Goal: Task Accomplishment & Management: Complete application form

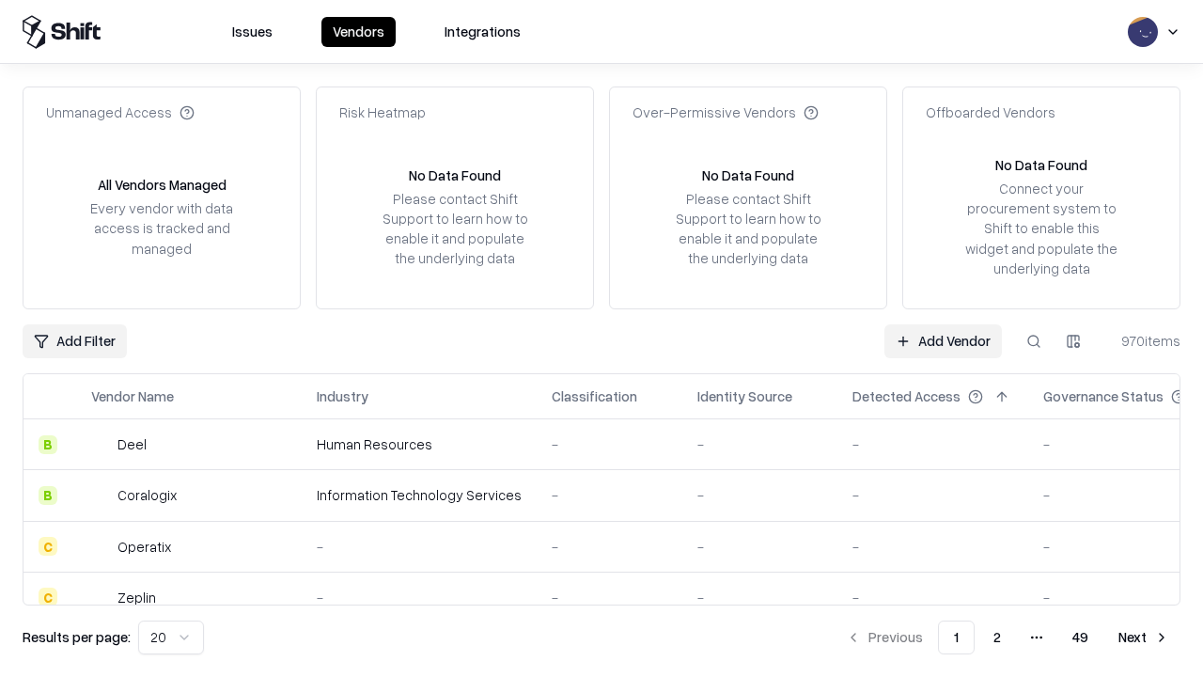
click at [943, 340] on link "Add Vendor" at bounding box center [944, 341] width 118 height 34
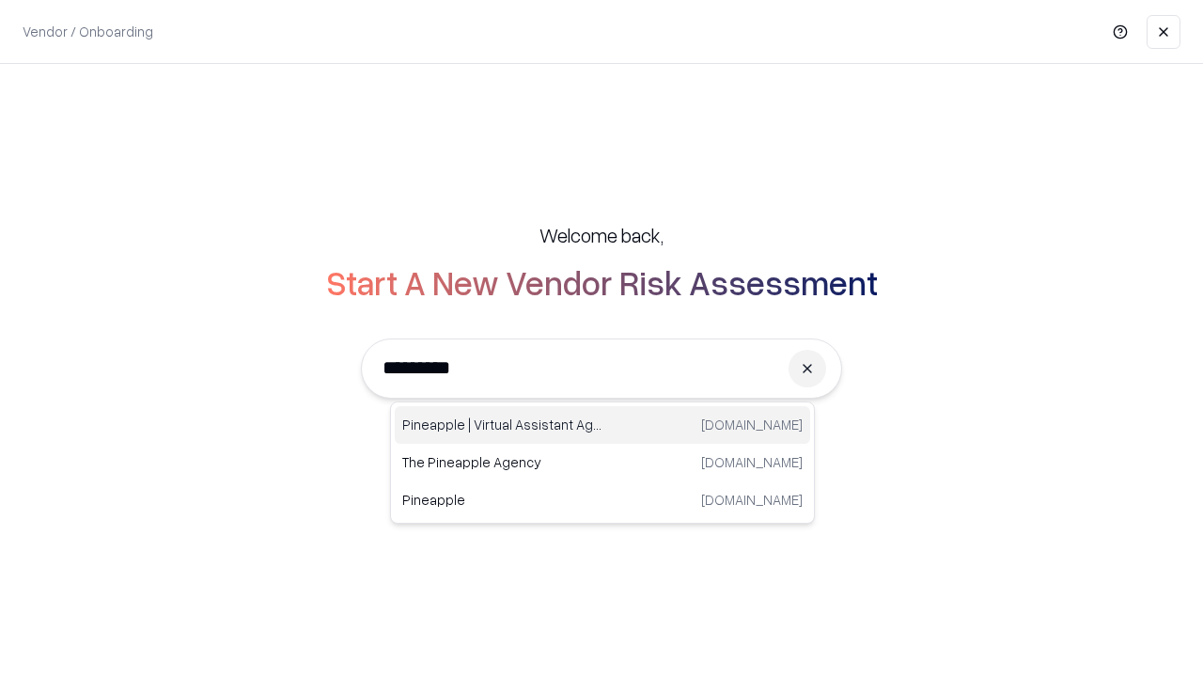
click at [603, 425] on div "Pineapple | Virtual Assistant Agency trypineapple.com" at bounding box center [602, 425] width 415 height 38
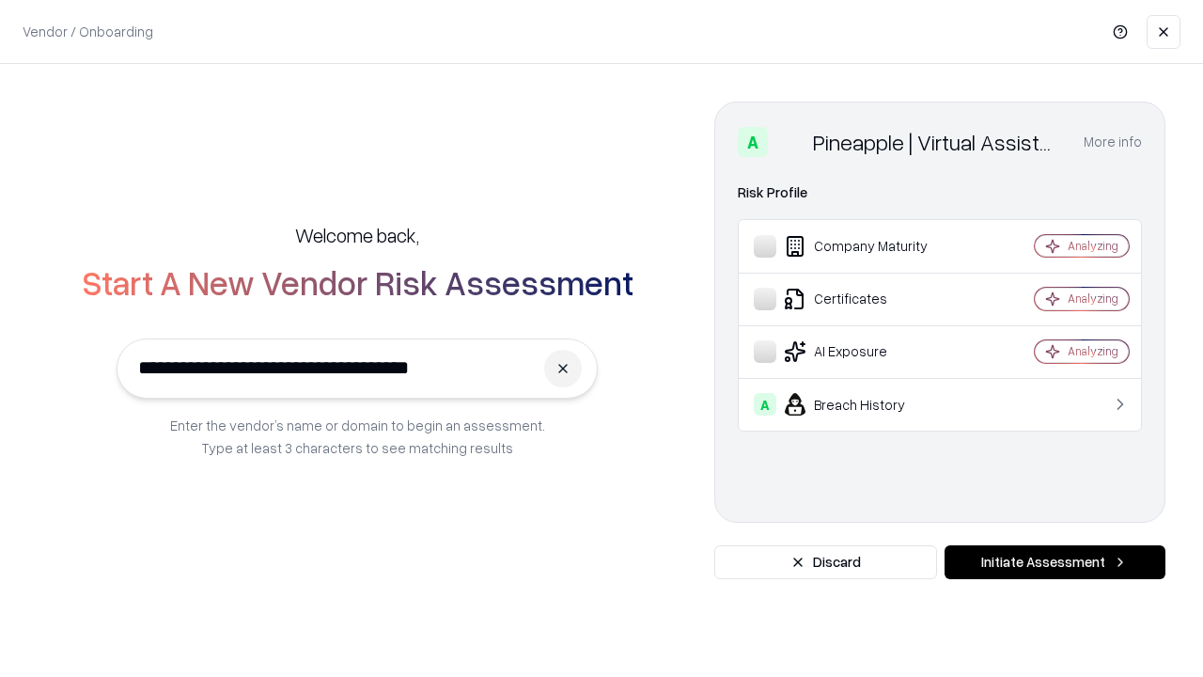
type input "**********"
click at [1055, 562] on button "Initiate Assessment" at bounding box center [1055, 562] width 221 height 34
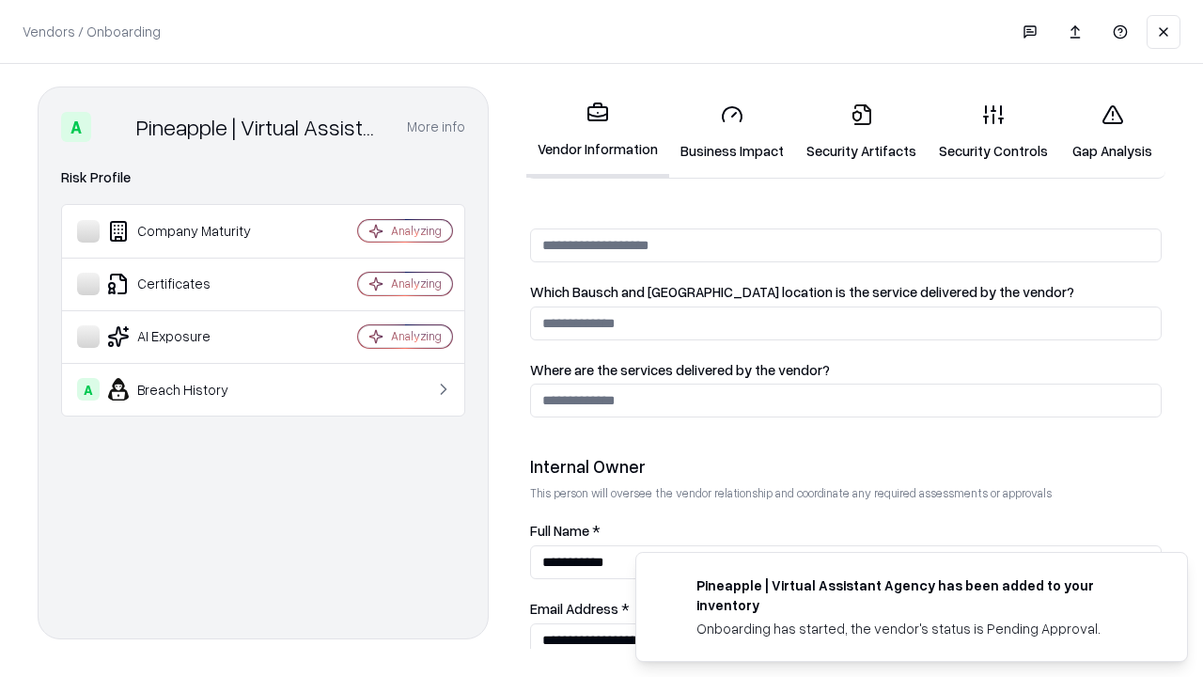
scroll to position [974, 0]
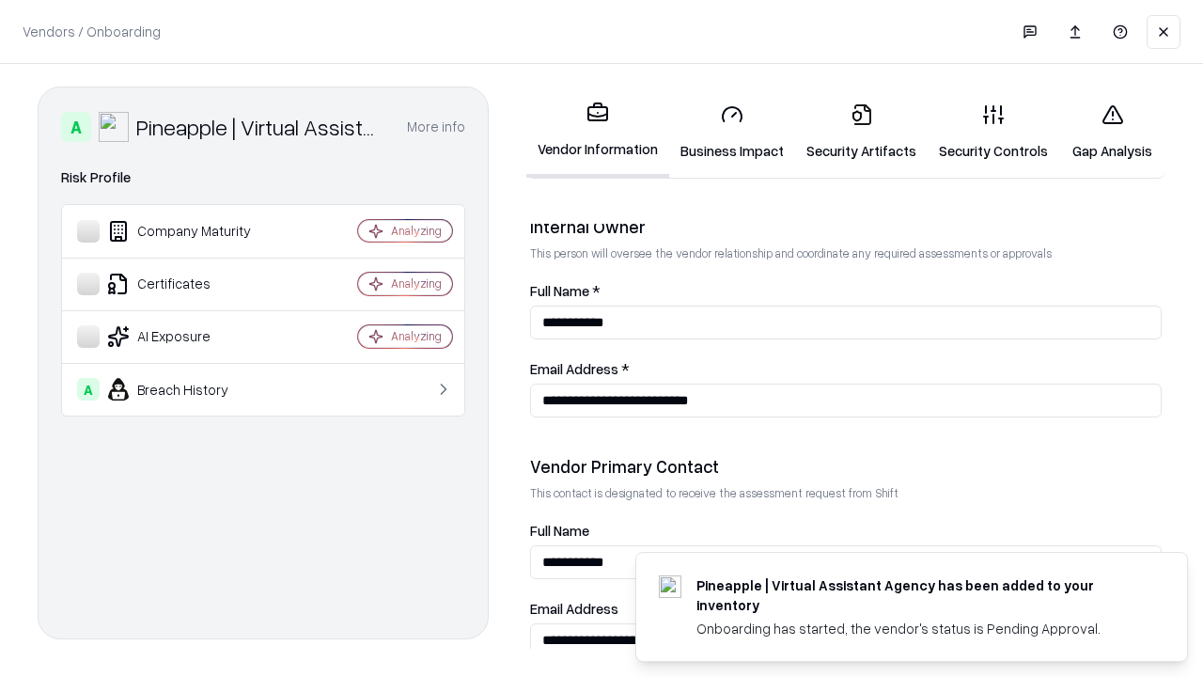
click at [732, 132] on link "Business Impact" at bounding box center [732, 131] width 126 height 87
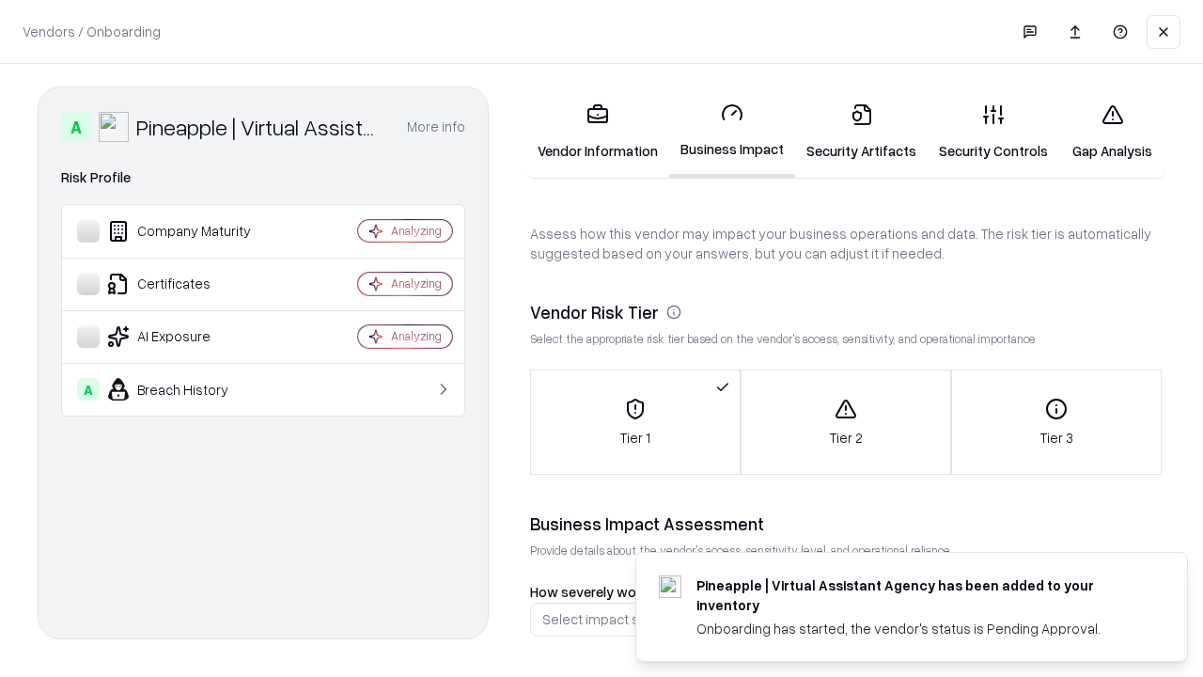
click at [861, 132] on link "Security Artifacts" at bounding box center [861, 131] width 133 height 87
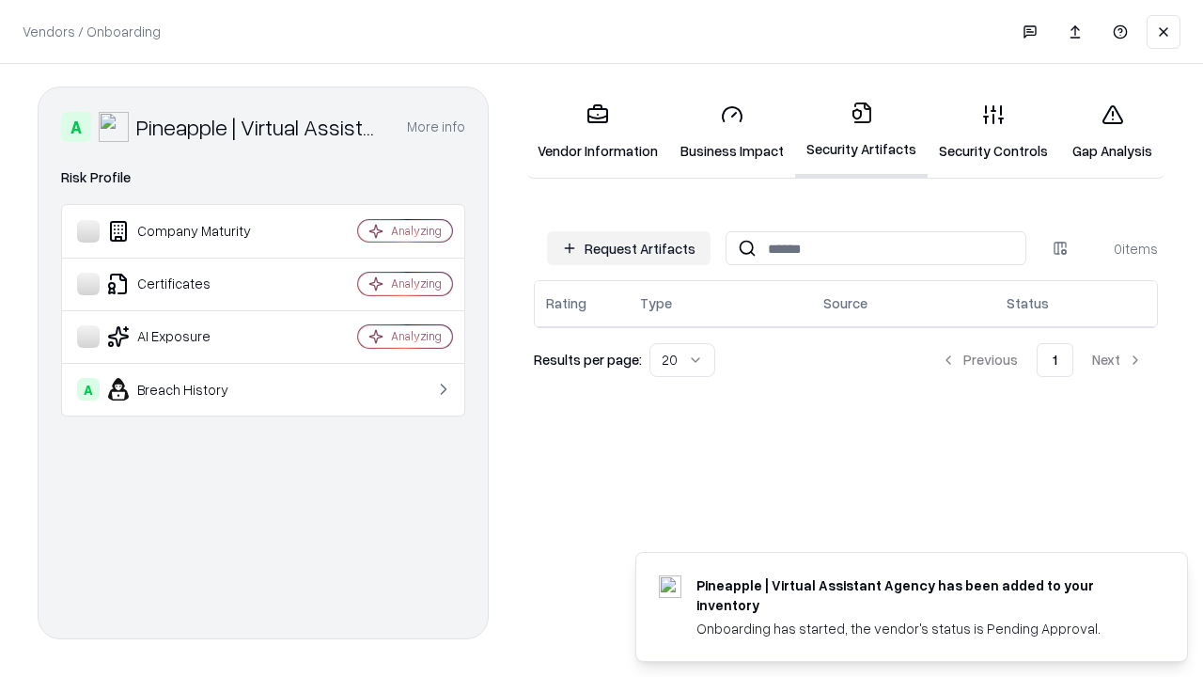
click at [629, 248] on button "Request Artifacts" at bounding box center [629, 248] width 164 height 34
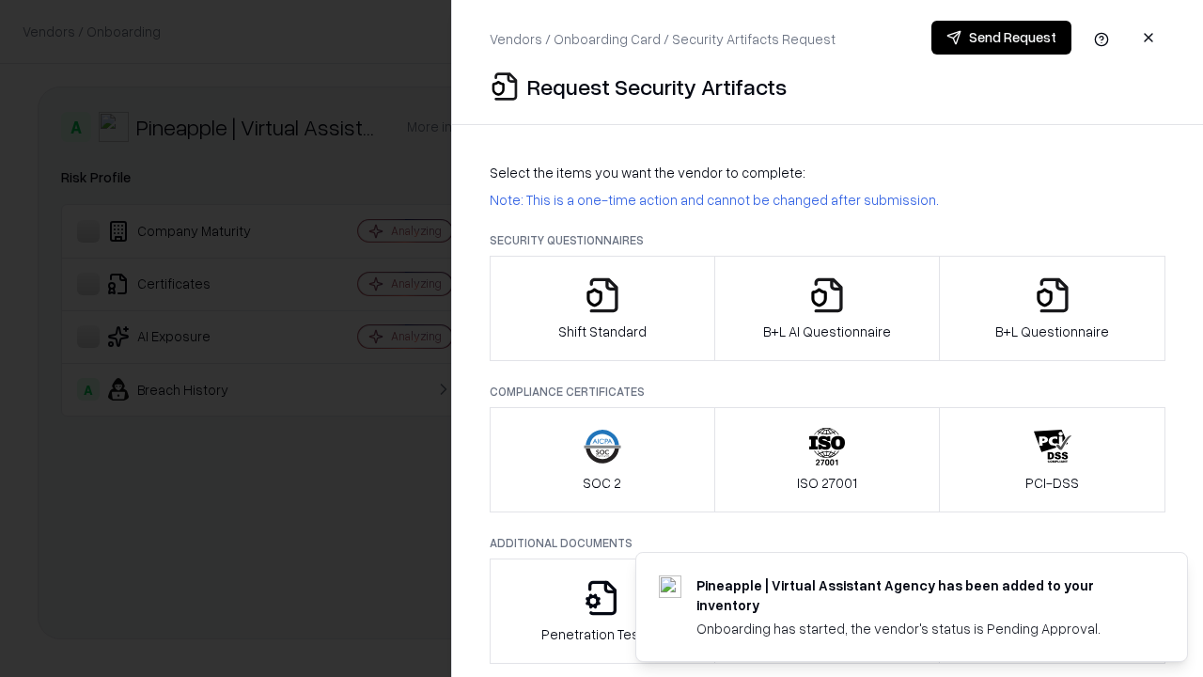
click at [602, 308] on icon "button" at bounding box center [603, 295] width 38 height 38
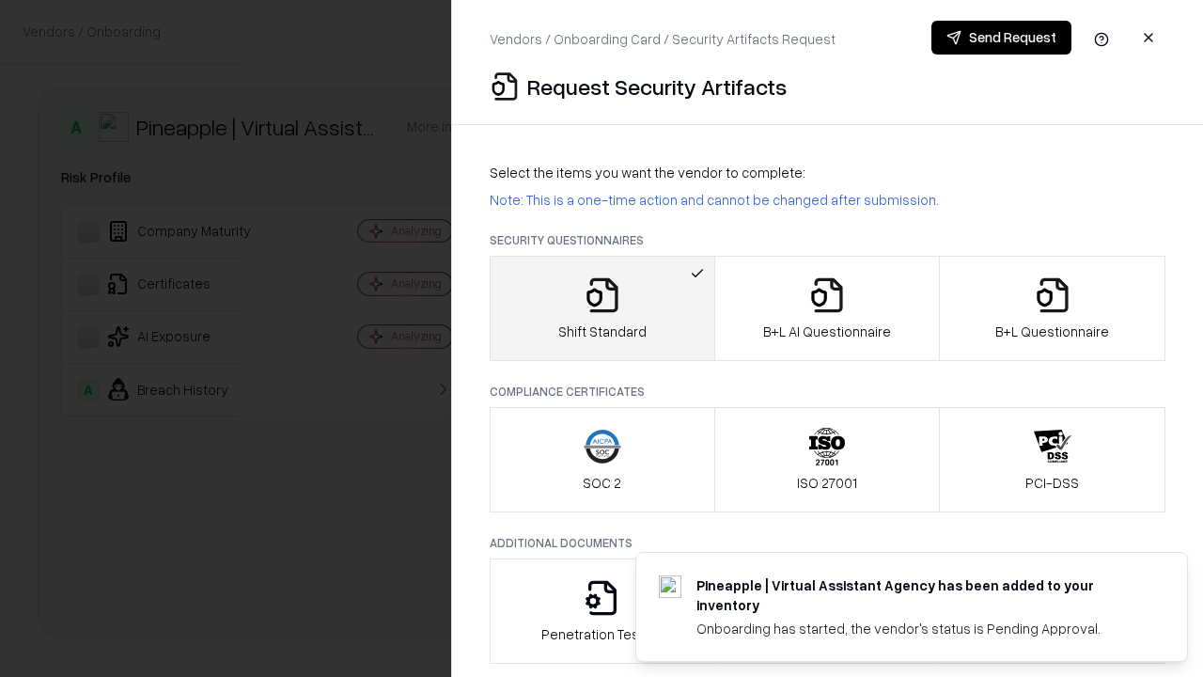
click at [1001, 38] on button "Send Request" at bounding box center [1002, 38] width 140 height 34
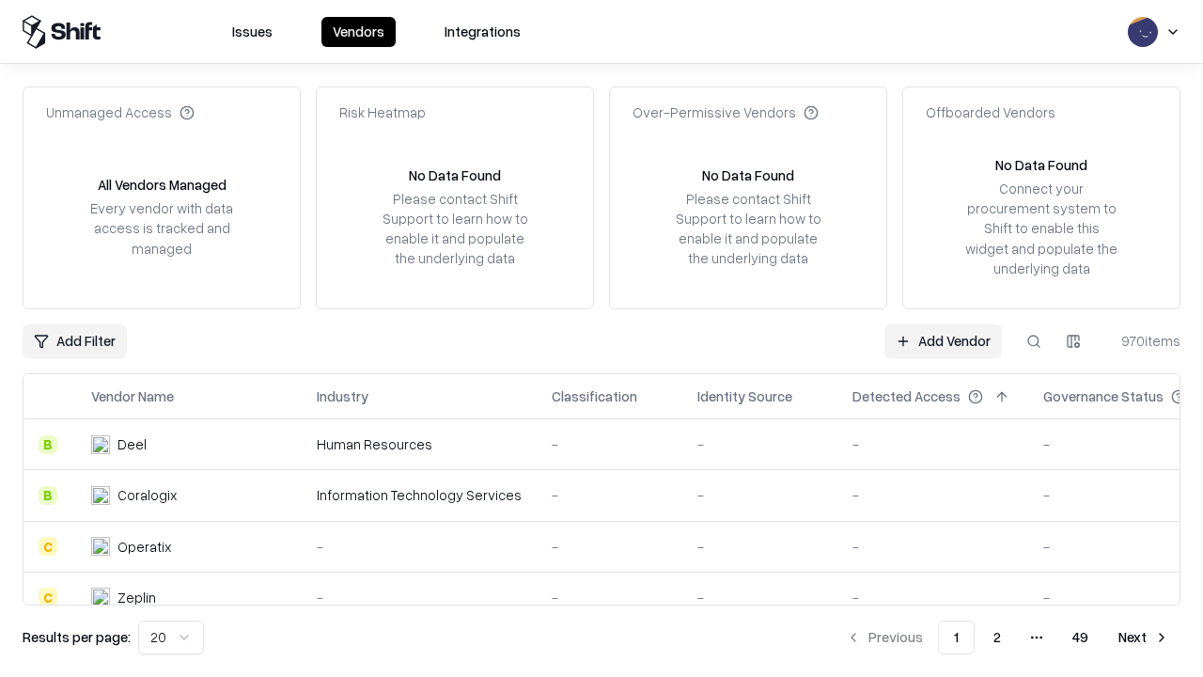
click at [1034, 340] on button at bounding box center [1034, 341] width 34 height 34
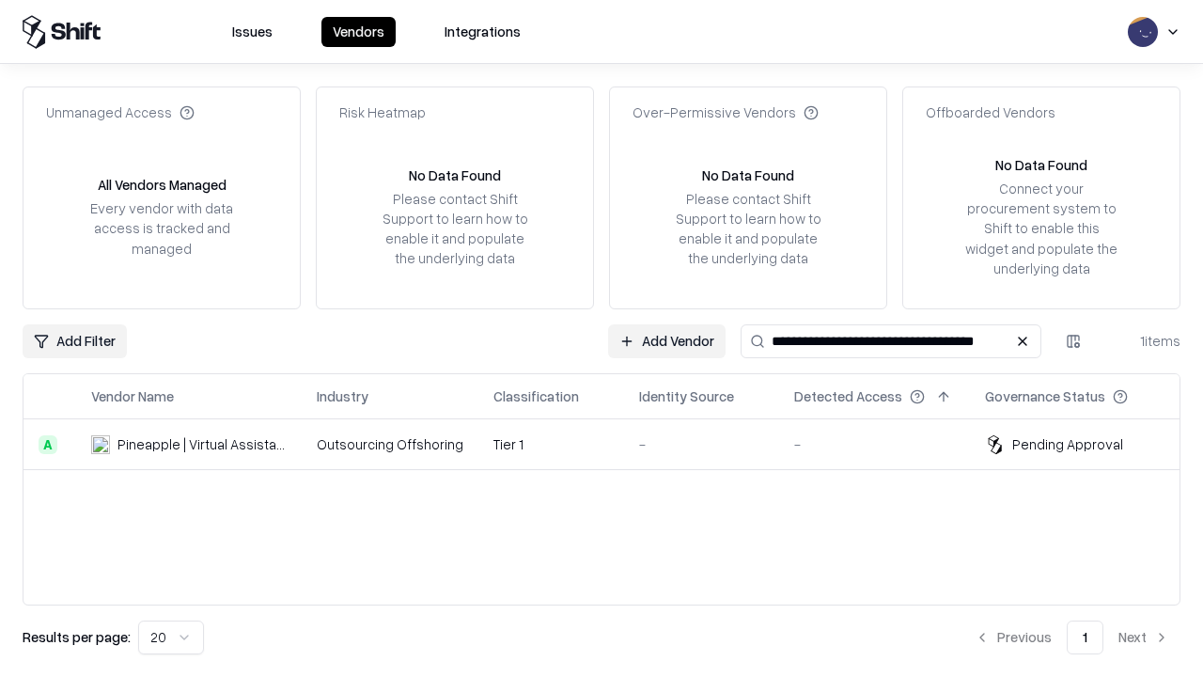
type input "**********"
click at [613, 444] on td "Tier 1" at bounding box center [551, 444] width 146 height 51
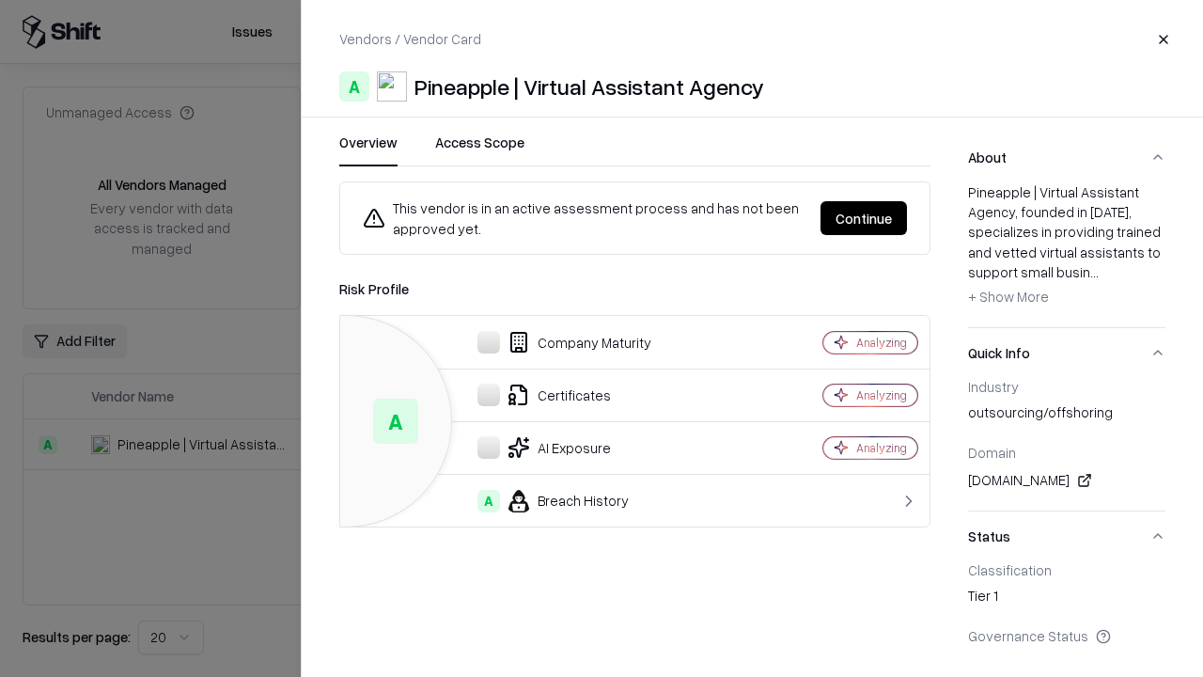
click at [864, 218] on button "Continue" at bounding box center [864, 218] width 86 height 34
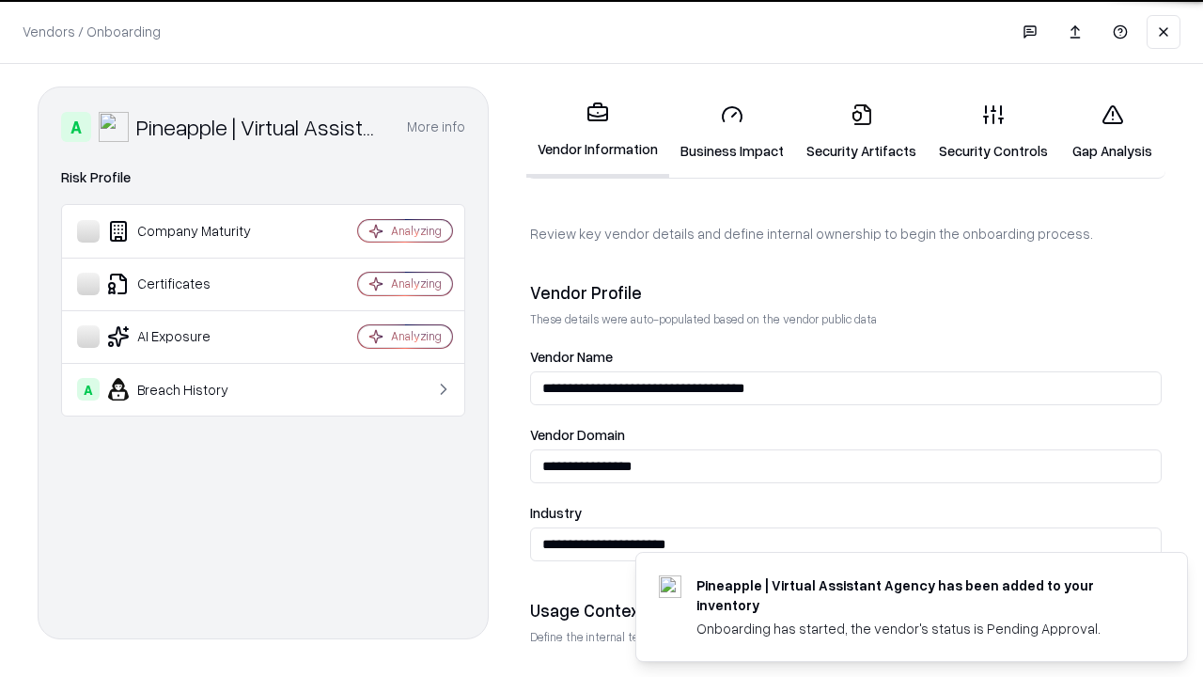
click at [861, 132] on link "Security Artifacts" at bounding box center [861, 131] width 133 height 87
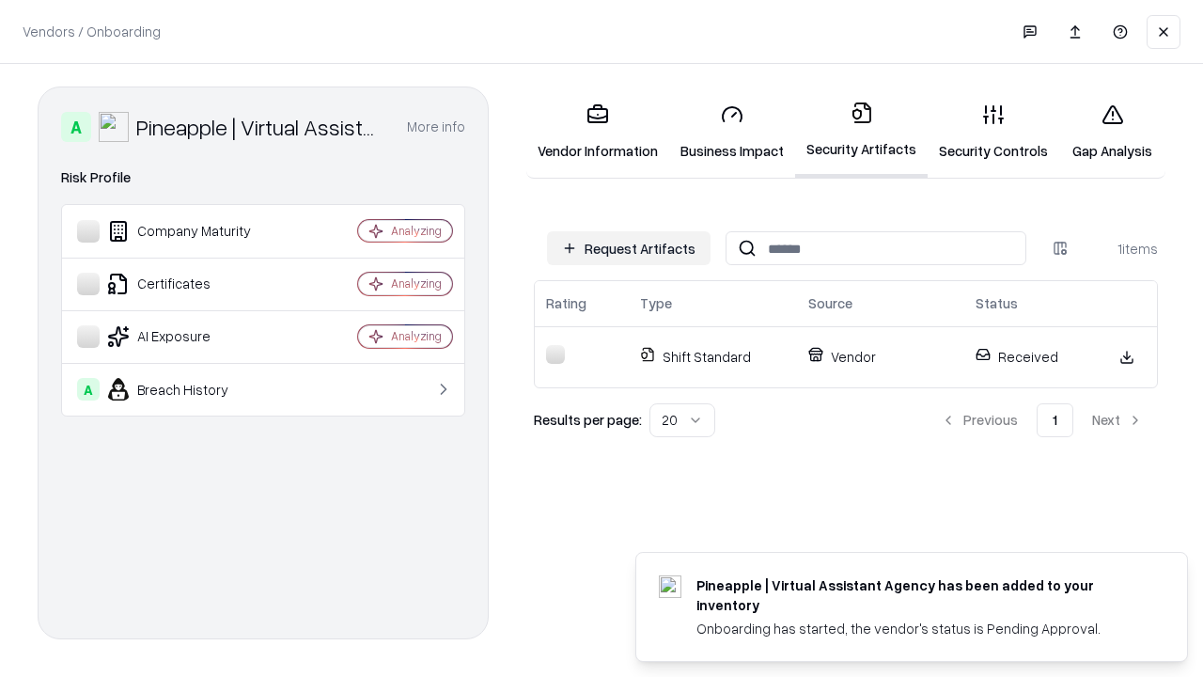
click at [994, 132] on link "Security Controls" at bounding box center [994, 131] width 132 height 87
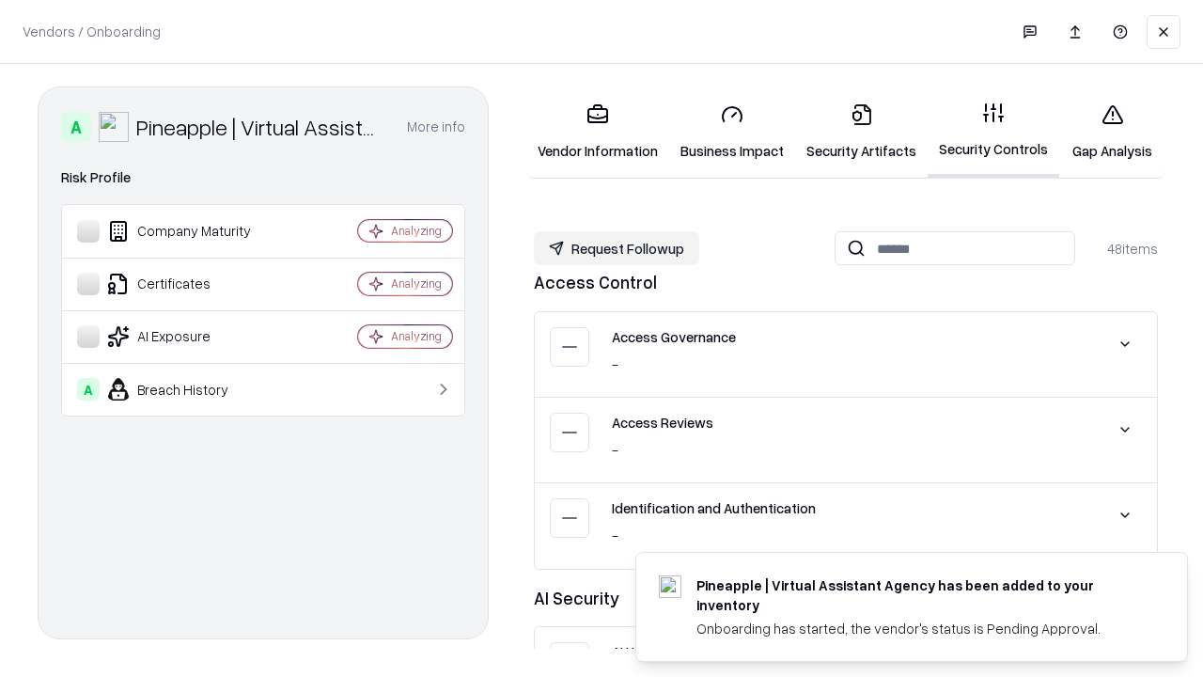
click at [617, 248] on button "Request Followup" at bounding box center [616, 248] width 165 height 34
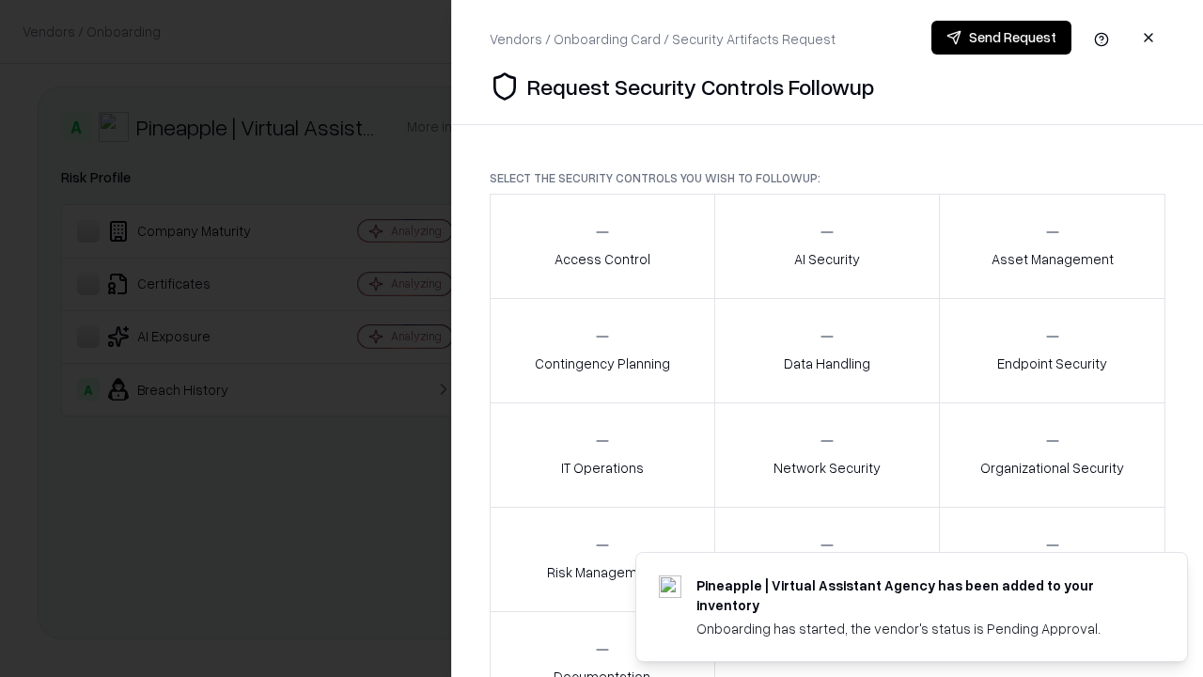
click at [602, 246] on div "Access Control" at bounding box center [603, 246] width 96 height 46
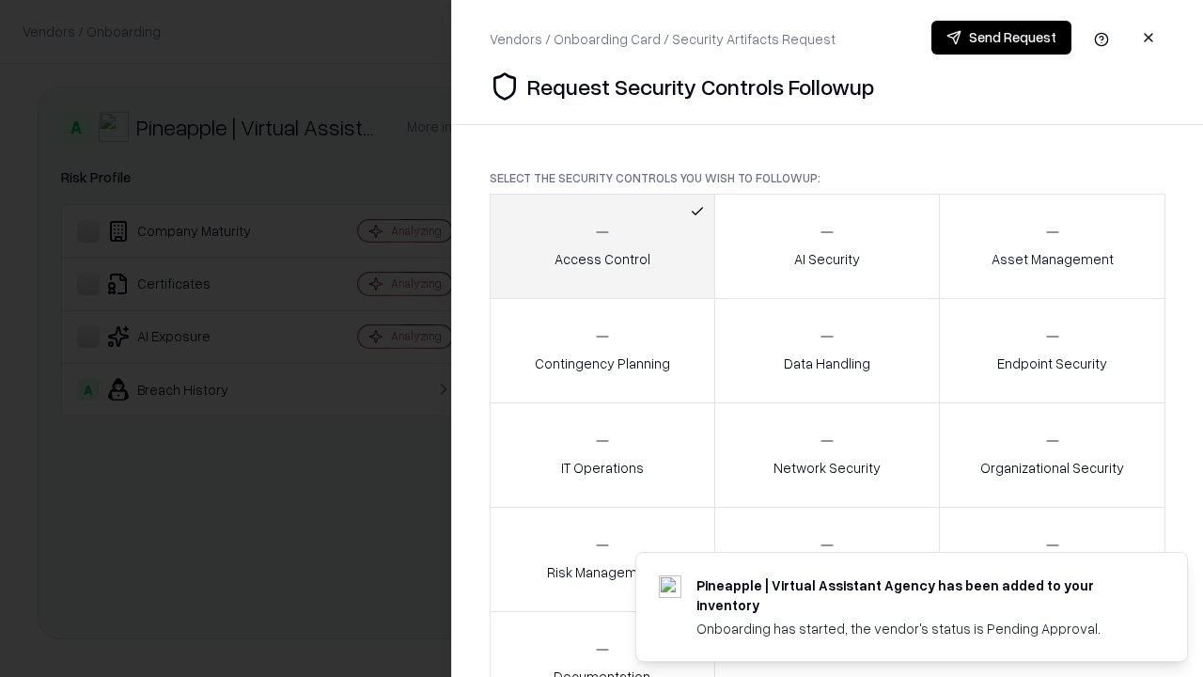
click at [1001, 38] on button "Send Request" at bounding box center [1002, 38] width 140 height 34
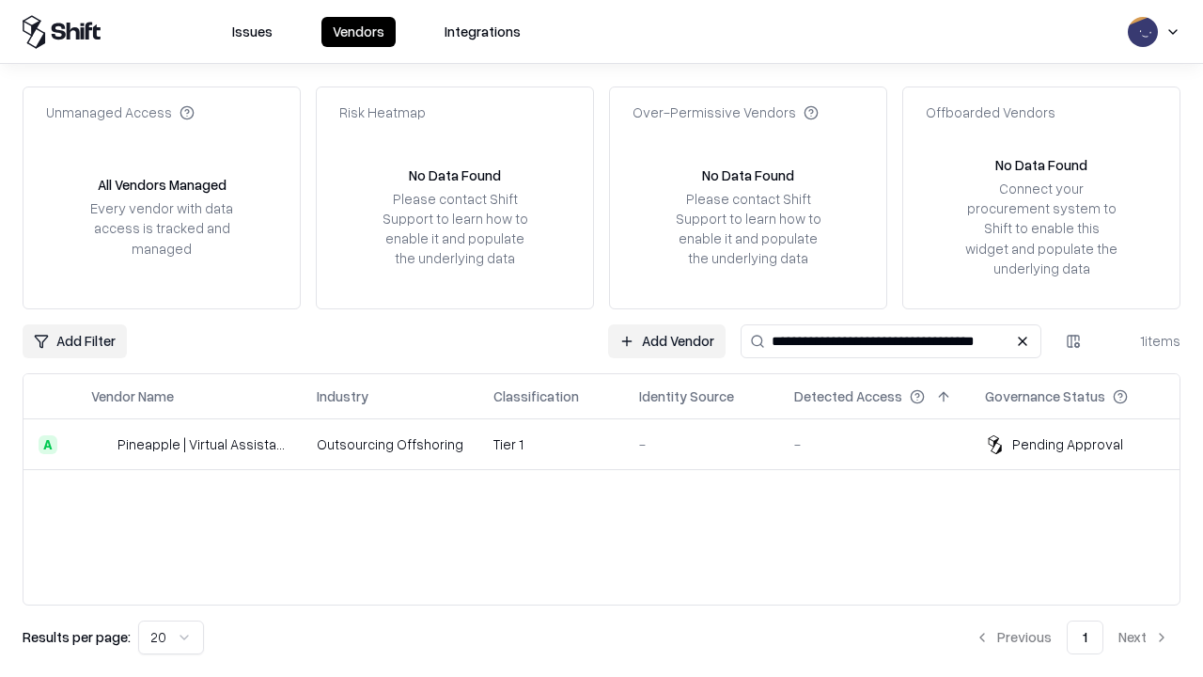
type input "**********"
click at [613, 444] on td "Tier 1" at bounding box center [551, 444] width 146 height 51
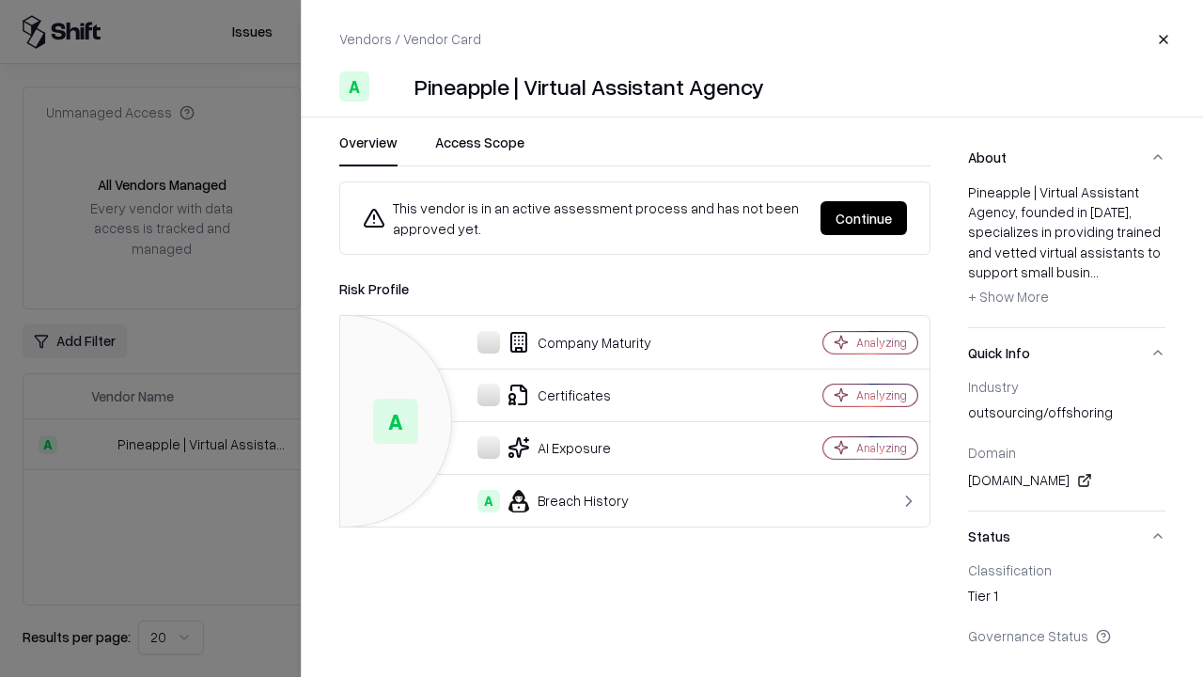
click at [864, 218] on button "Continue" at bounding box center [864, 218] width 86 height 34
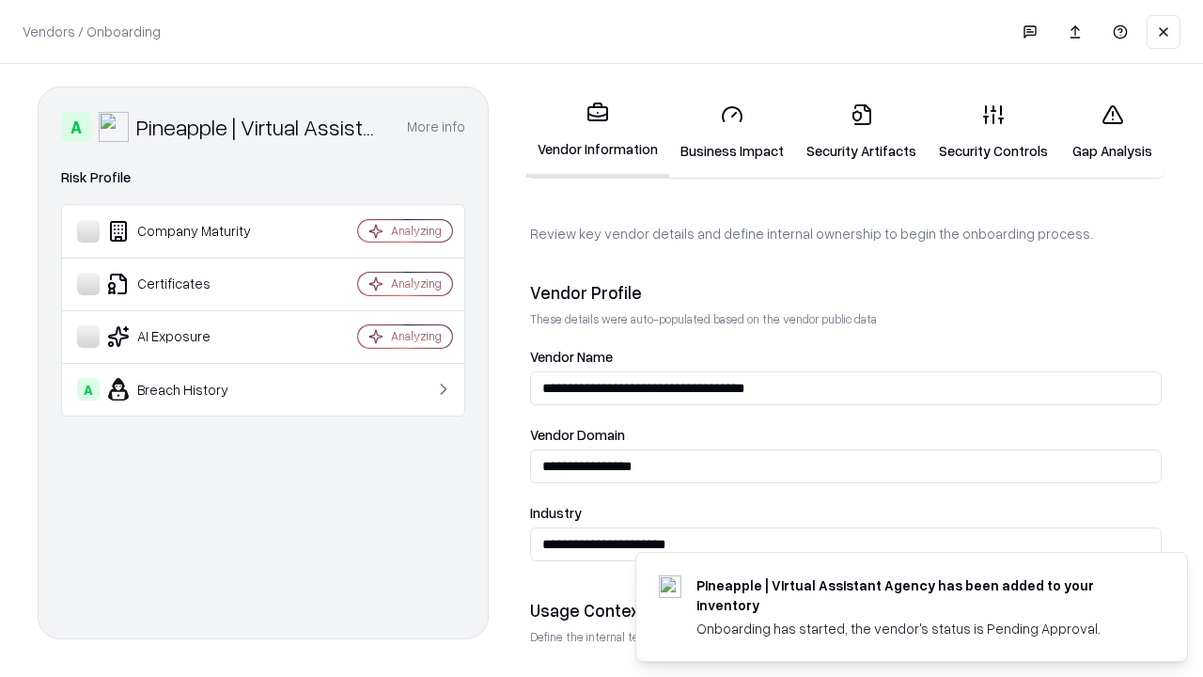
click at [1112, 132] on link "Gap Analysis" at bounding box center [1112, 131] width 106 height 87
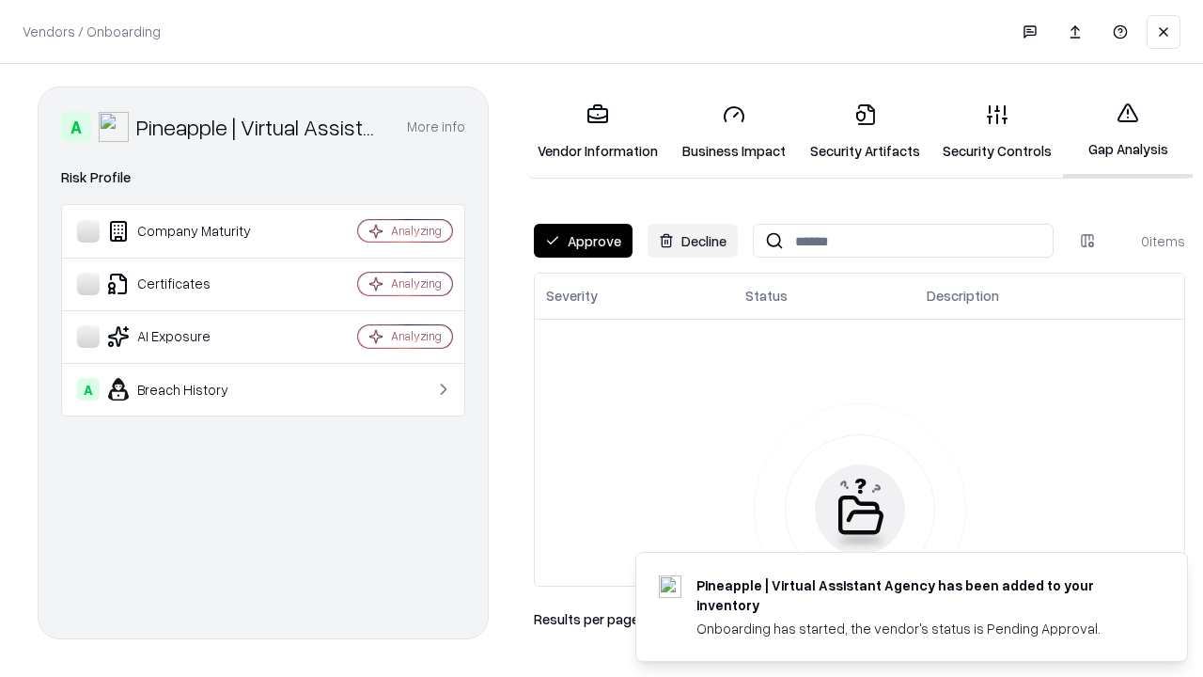
click at [583, 241] on button "Approve" at bounding box center [583, 241] width 99 height 34
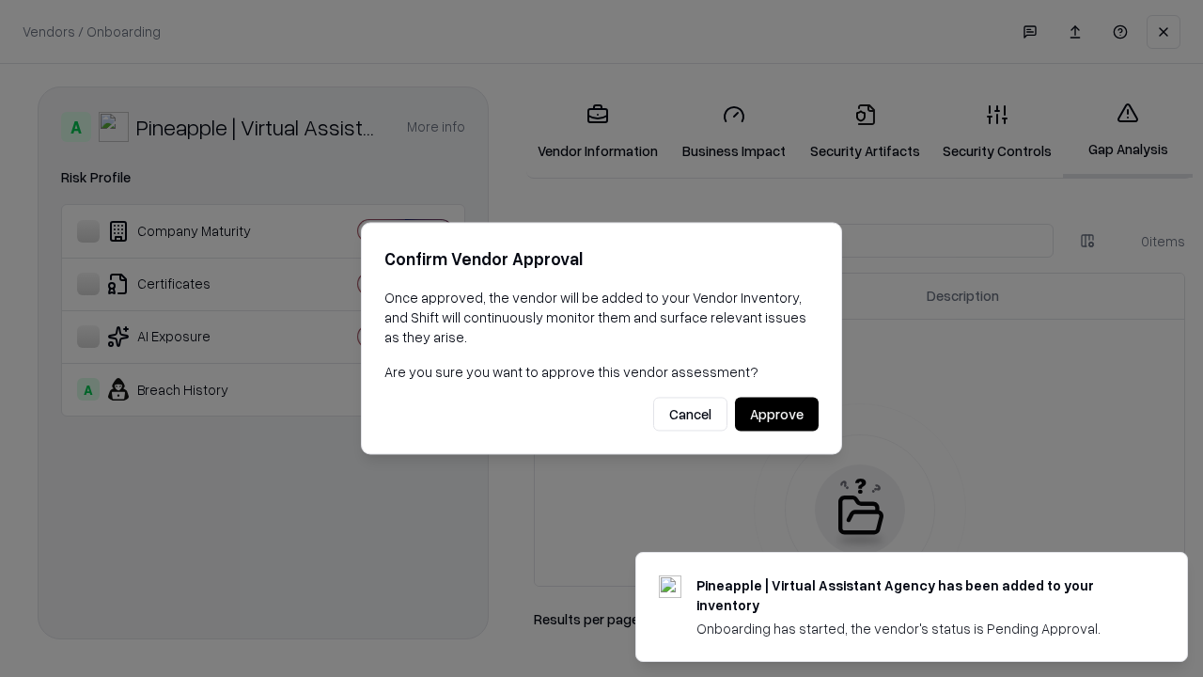
click at [776, 414] on button "Approve" at bounding box center [777, 415] width 84 height 34
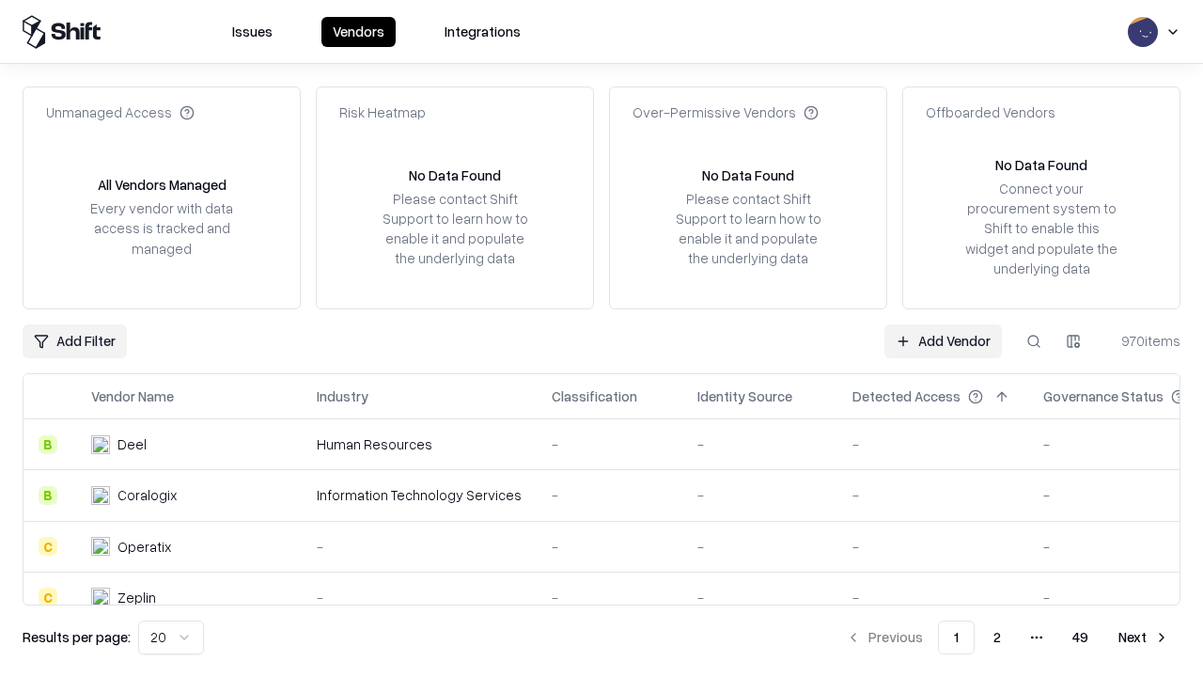
type input "**********"
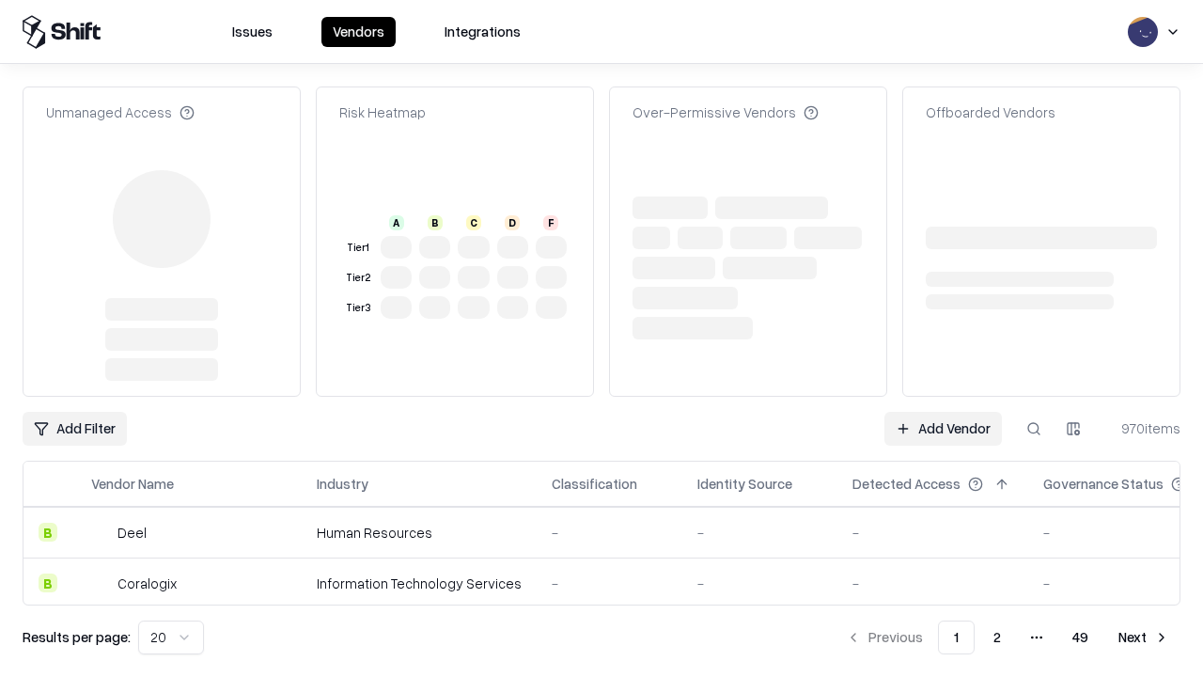
click at [943, 412] on link "Add Vendor" at bounding box center [944, 429] width 118 height 34
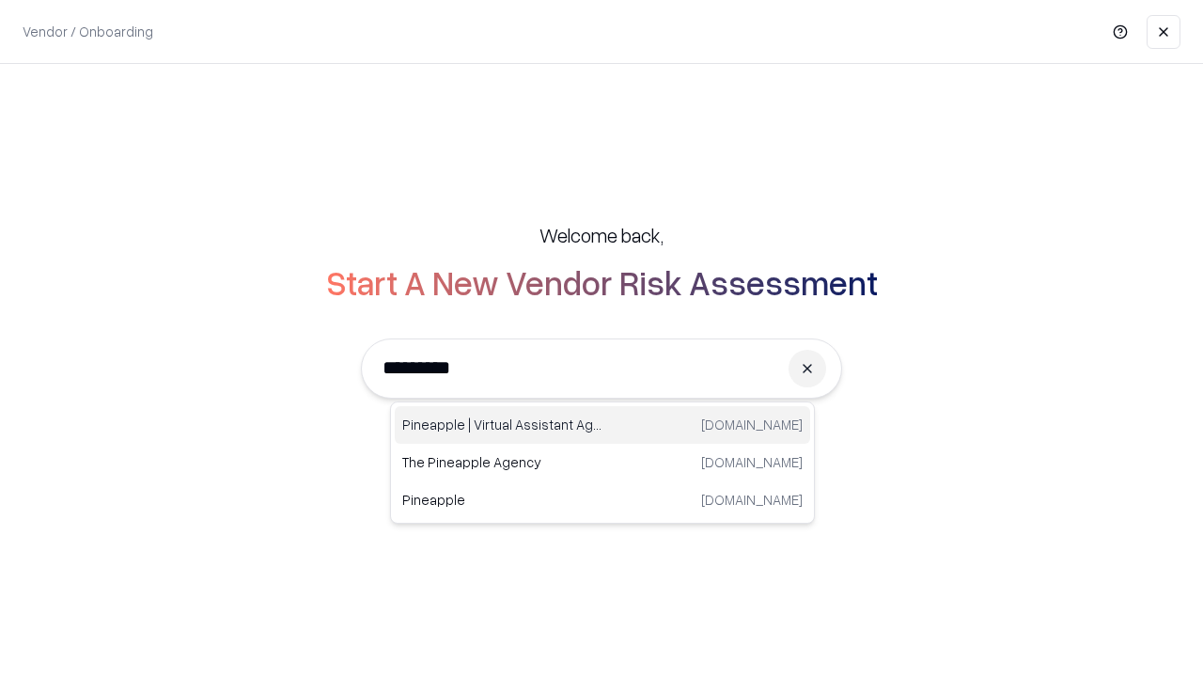
click at [603, 425] on div "Pineapple | Virtual Assistant Agency trypineapple.com" at bounding box center [602, 425] width 415 height 38
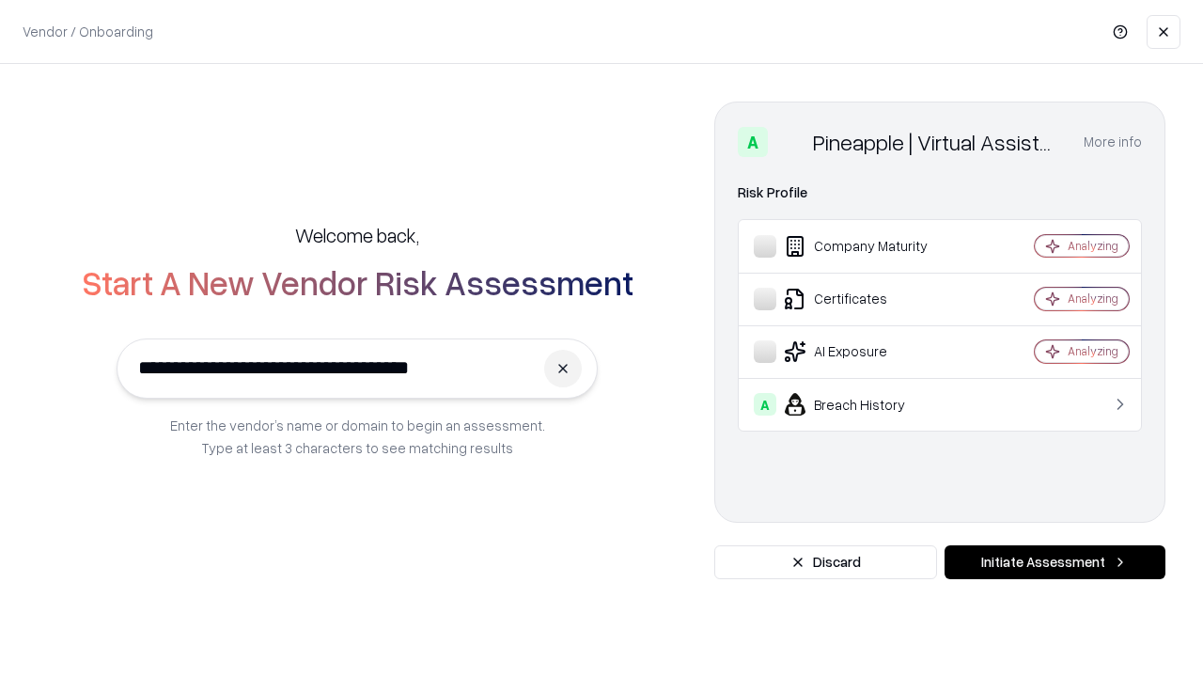
type input "**********"
click at [1055, 562] on button "Initiate Assessment" at bounding box center [1055, 562] width 221 height 34
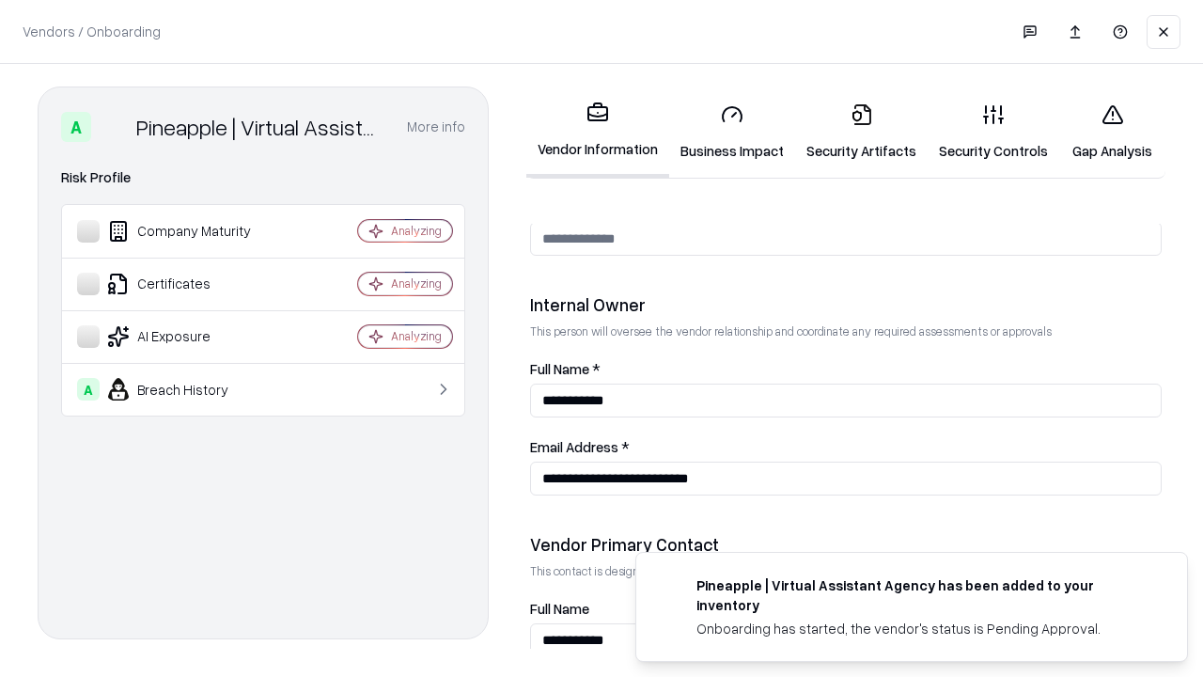
scroll to position [974, 0]
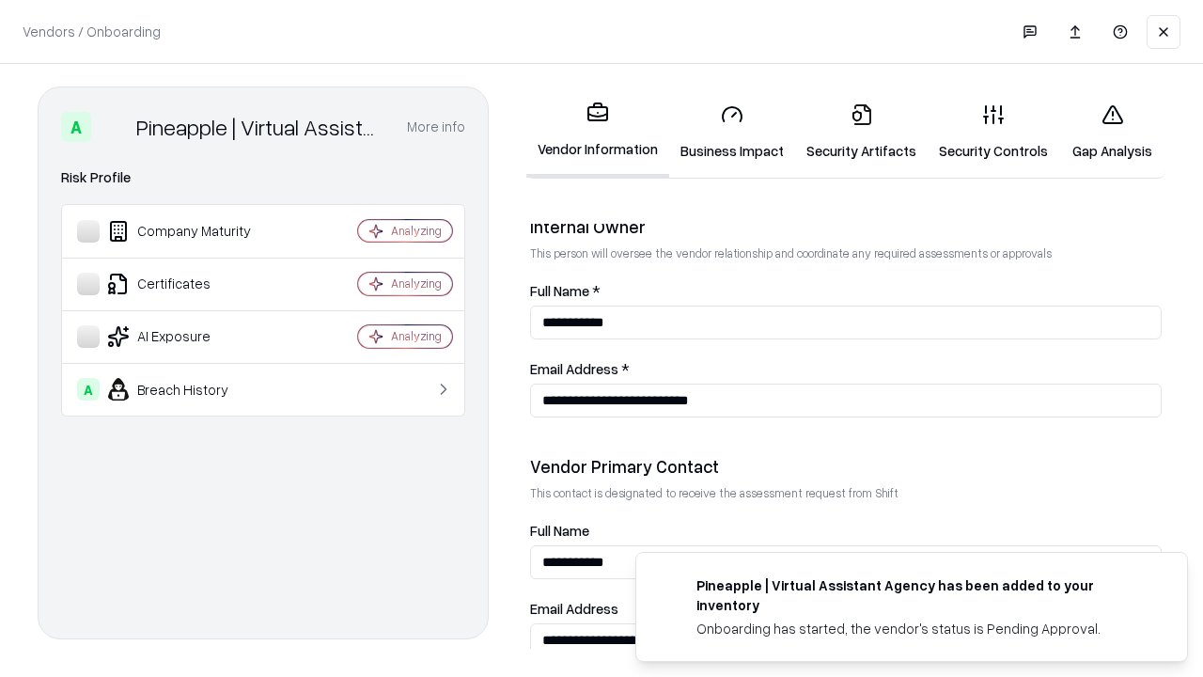
click at [1112, 132] on link "Gap Analysis" at bounding box center [1112, 131] width 106 height 87
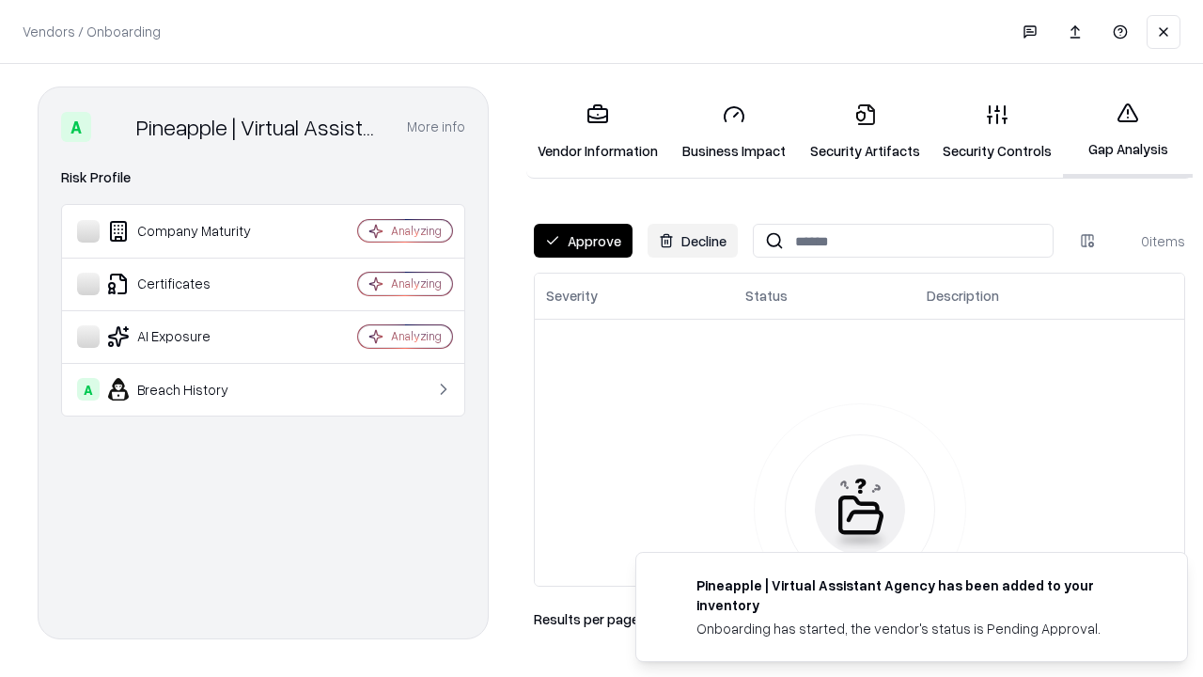
click at [583, 241] on button "Approve" at bounding box center [583, 241] width 99 height 34
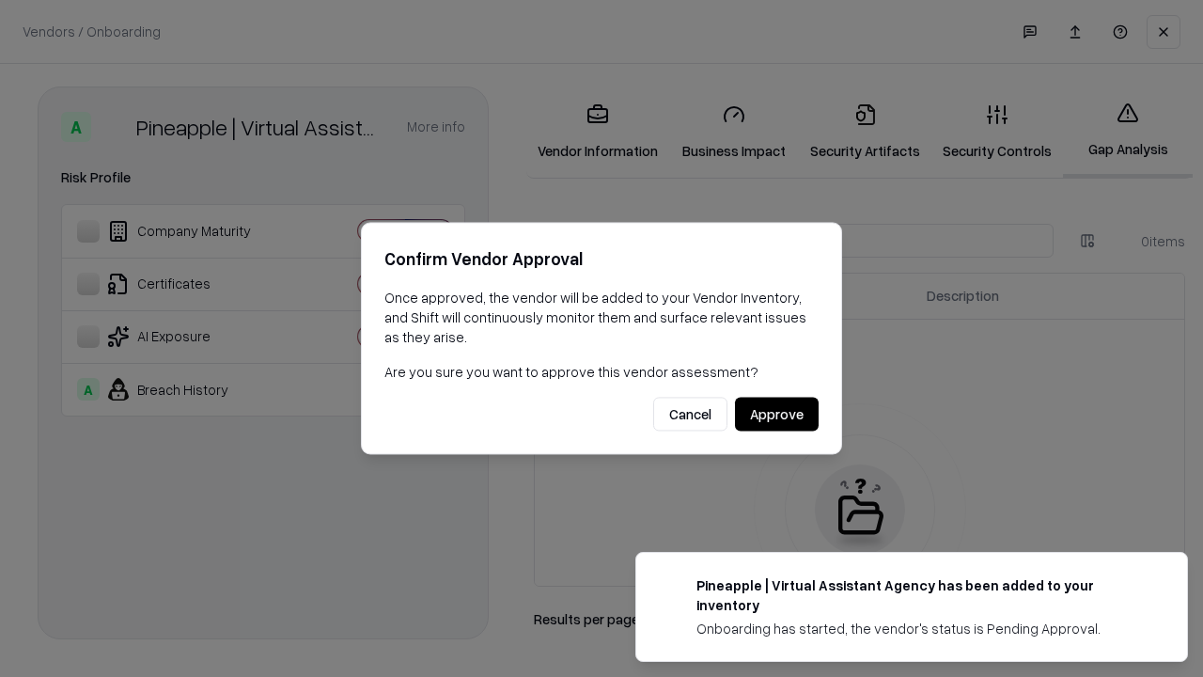
click at [776, 414] on button "Approve" at bounding box center [777, 415] width 84 height 34
